Goal: Obtain resource: Obtain resource

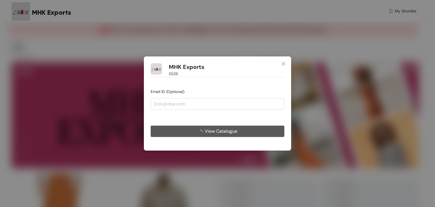
type input "[EMAIL_ADDRESS][DOMAIN_NAME]"
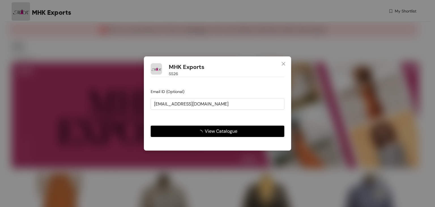
click at [186, 129] on button "View Catalogue" at bounding box center [218, 131] width 134 height 11
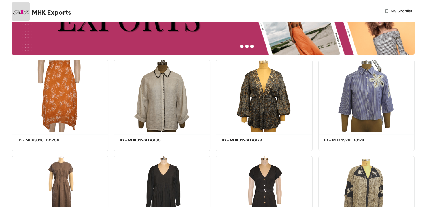
scroll to position [170, 0]
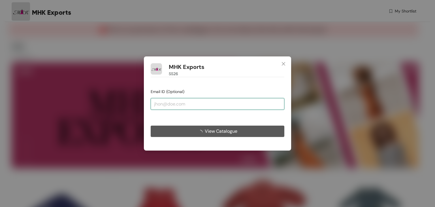
click at [189, 103] on input "email" at bounding box center [218, 103] width 134 height 11
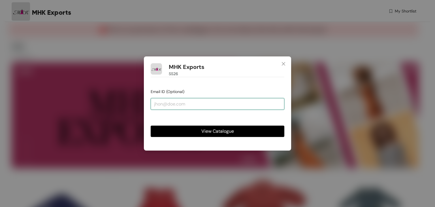
type input "[EMAIL_ADDRESS][DOMAIN_NAME]"
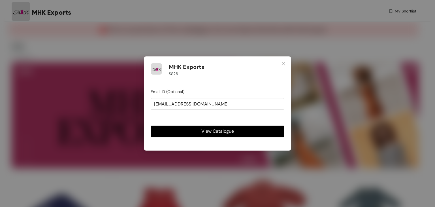
click at [184, 130] on button "View Catalogue" at bounding box center [218, 131] width 134 height 11
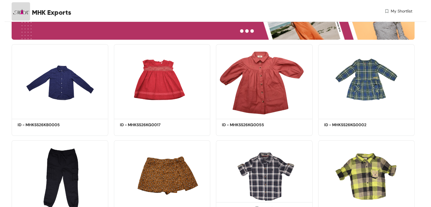
scroll to position [142, 0]
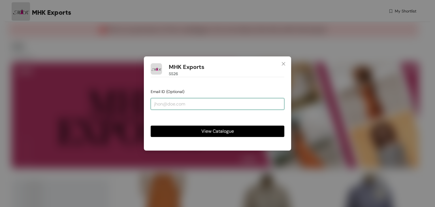
click at [219, 107] on input "email" at bounding box center [218, 103] width 134 height 11
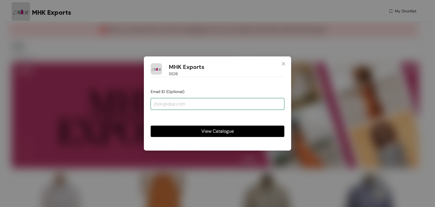
type input "[EMAIL_ADDRESS][DOMAIN_NAME]"
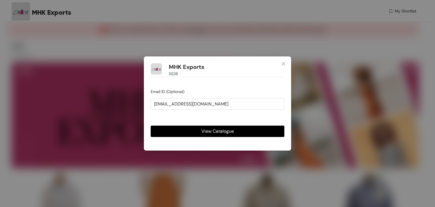
click at [207, 126] on button "View Catalogue" at bounding box center [218, 131] width 134 height 11
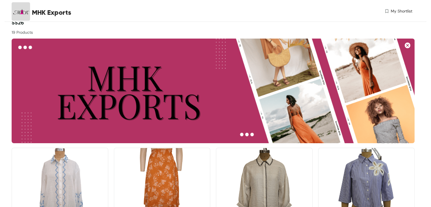
scroll to position [113, 0]
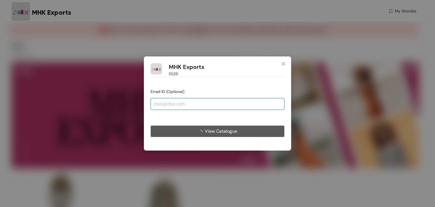
click at [188, 101] on input "email" at bounding box center [218, 103] width 134 height 11
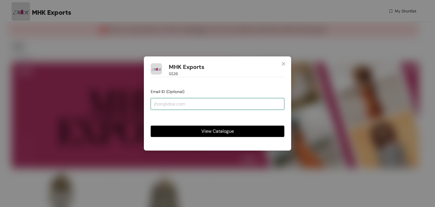
type input "[EMAIL_ADDRESS][DOMAIN_NAME]"
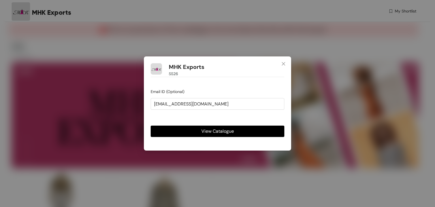
click at [188, 131] on button "View Catalogue" at bounding box center [218, 131] width 134 height 11
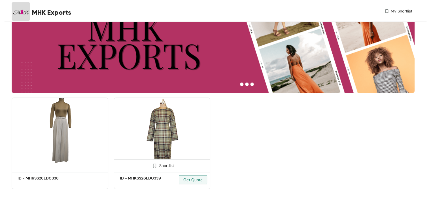
scroll to position [18, 0]
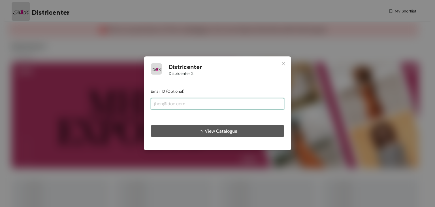
click at [230, 100] on input "email" at bounding box center [218, 103] width 134 height 11
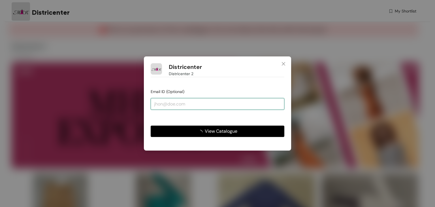
type input "[EMAIL_ADDRESS][DOMAIN_NAME]"
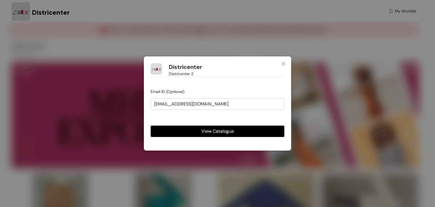
click at [203, 130] on span "View Catalogue" at bounding box center [217, 131] width 33 height 7
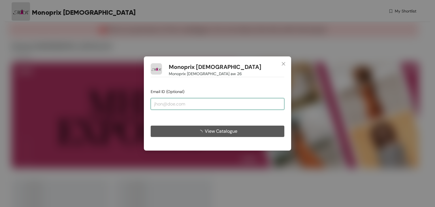
click at [204, 99] on input "email" at bounding box center [218, 103] width 134 height 11
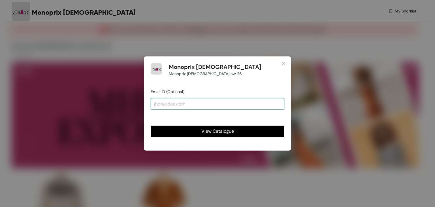
type input "[EMAIL_ADDRESS][DOMAIN_NAME]"
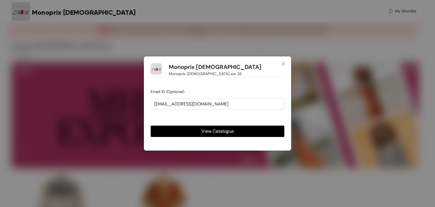
click at [192, 131] on button "View Catalogue" at bounding box center [218, 131] width 134 height 11
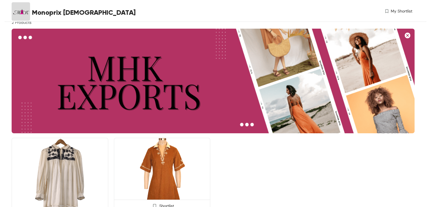
scroll to position [75, 0]
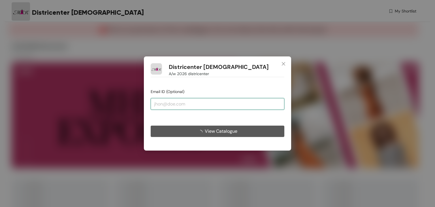
click at [192, 101] on input "email" at bounding box center [218, 103] width 134 height 11
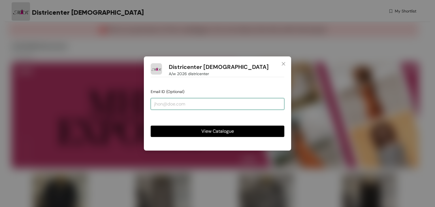
type input "[EMAIL_ADDRESS][DOMAIN_NAME]"
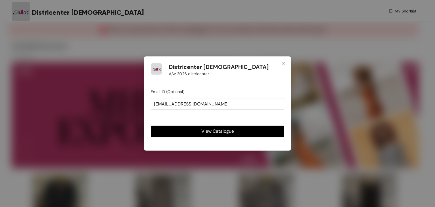
click at [189, 130] on button "View Catalogue" at bounding box center [218, 131] width 134 height 11
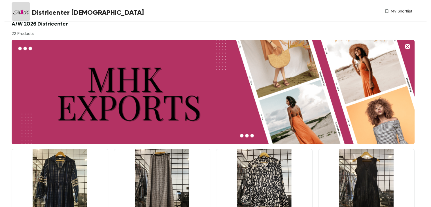
scroll to position [28, 0]
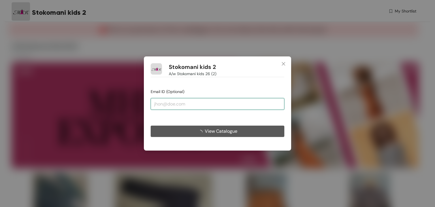
drag, startPoint x: 212, startPoint y: 103, endPoint x: 216, endPoint y: 109, distance: 6.9
click at [212, 103] on input "email" at bounding box center [218, 103] width 134 height 11
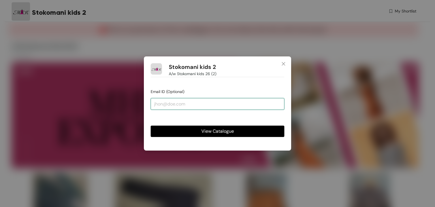
type input "[EMAIL_ADDRESS][DOMAIN_NAME]"
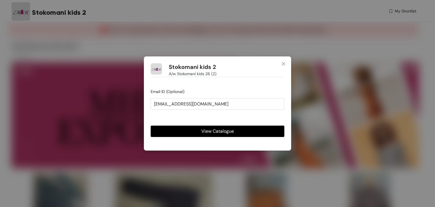
click at [206, 130] on span "View Catalogue" at bounding box center [217, 131] width 33 height 7
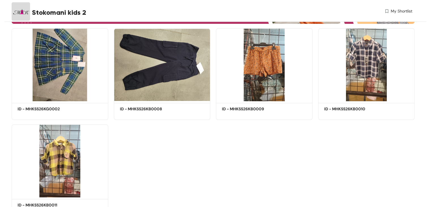
scroll to position [171, 0]
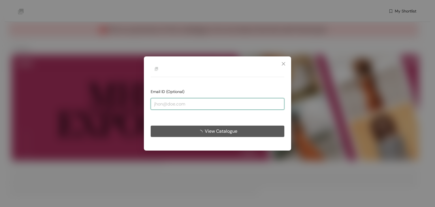
click at [202, 102] on input "email" at bounding box center [218, 103] width 134 height 11
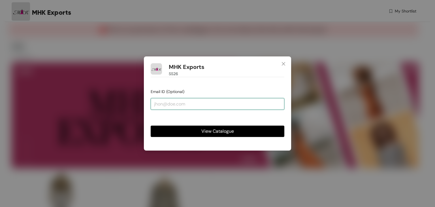
type input "[EMAIL_ADDRESS][DOMAIN_NAME]"
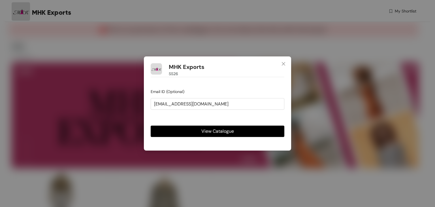
click at [200, 130] on button "View Catalogue" at bounding box center [218, 131] width 134 height 11
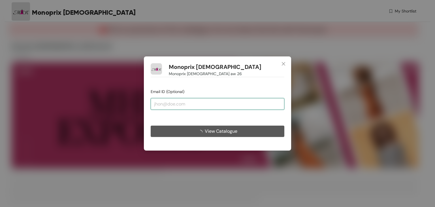
click at [220, 108] on input "email" at bounding box center [218, 103] width 134 height 11
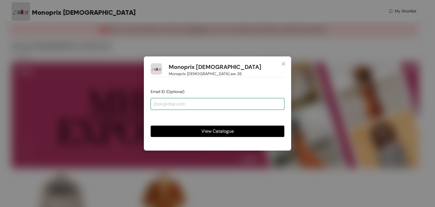
type input "[EMAIL_ADDRESS][DOMAIN_NAME]"
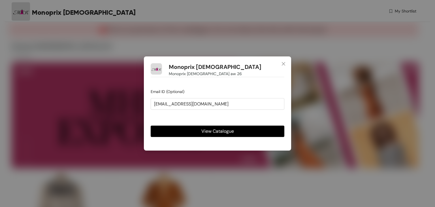
click at [187, 128] on button "View Catalogue" at bounding box center [218, 131] width 134 height 11
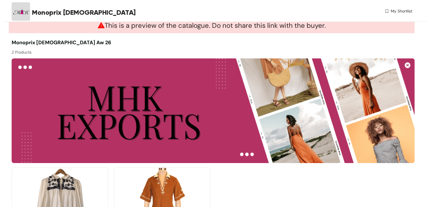
scroll to position [57, 0]
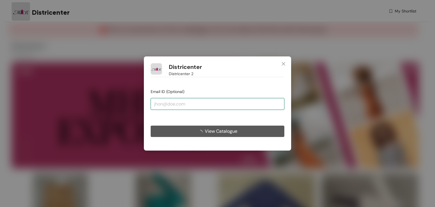
click at [188, 100] on input "email" at bounding box center [218, 103] width 134 height 11
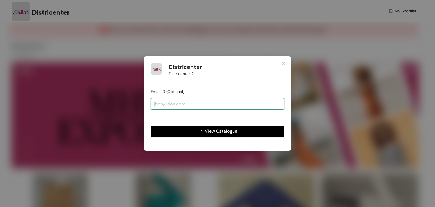
type input "[EMAIL_ADDRESS][DOMAIN_NAME]"
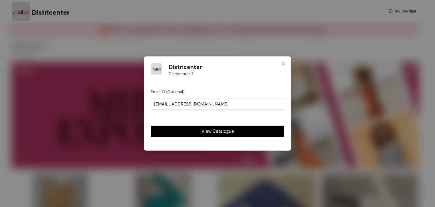
click at [195, 132] on button "View Catalogue" at bounding box center [218, 131] width 134 height 11
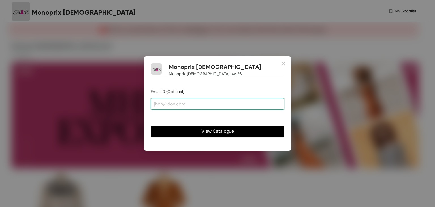
click at [196, 102] on input "email" at bounding box center [218, 103] width 134 height 11
type input "[EMAIL_ADDRESS][DOMAIN_NAME]"
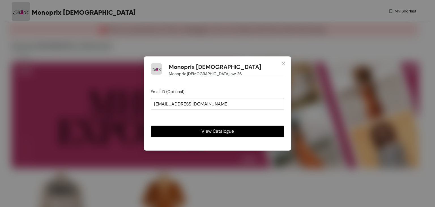
click at [201, 131] on button "View Catalogue" at bounding box center [218, 131] width 134 height 11
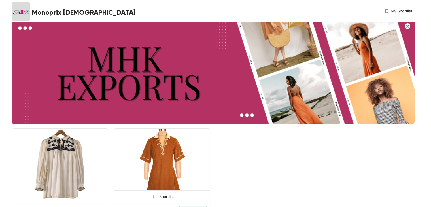
scroll to position [75, 0]
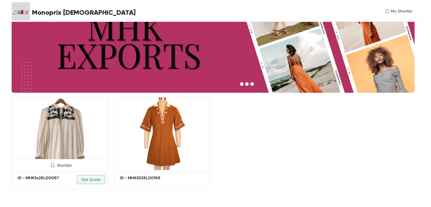
click at [63, 131] on img at bounding box center [60, 133] width 97 height 73
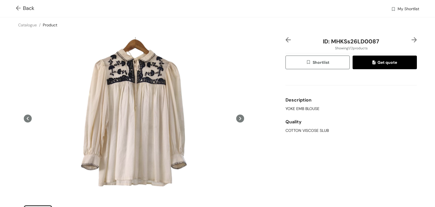
click at [16, 5] on div "Back My Shortlist" at bounding box center [217, 8] width 435 height 17
click at [21, 11] on img at bounding box center [19, 9] width 7 height 6
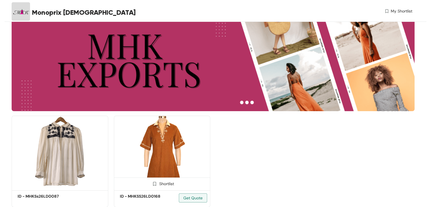
scroll to position [75, 0]
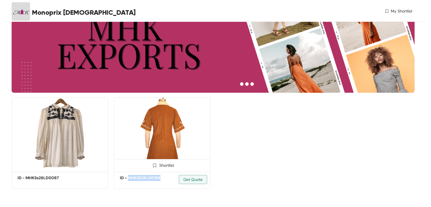
drag, startPoint x: 161, startPoint y: 177, endPoint x: 128, endPoint y: 179, distance: 32.6
click at [128, 179] on h5 "ID - MHKSS26LD0168" at bounding box center [144, 178] width 48 height 6
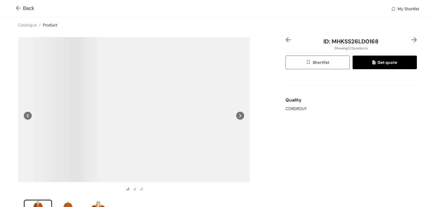
click at [338, 41] on span "ID: MHKSS26LD0168" at bounding box center [351, 41] width 55 height 7
copy span "MHKSS26LD0168"
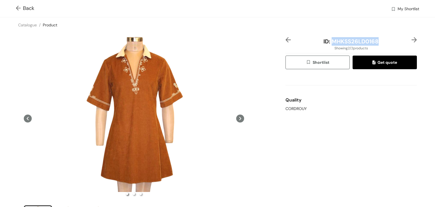
click at [18, 8] on img at bounding box center [19, 9] width 7 height 6
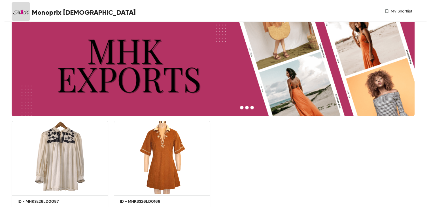
scroll to position [75, 0]
